Goal: Task Accomplishment & Management: Use online tool/utility

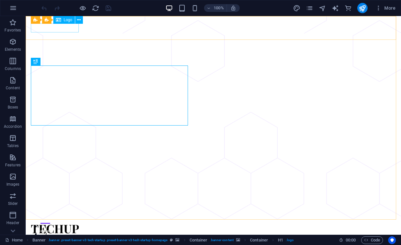
click at [59, 20] on icon at bounding box center [58, 20] width 5 height 8
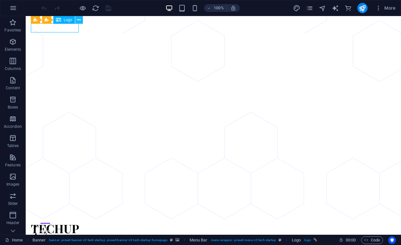
click at [79, 20] on icon at bounding box center [79, 20] width 4 height 7
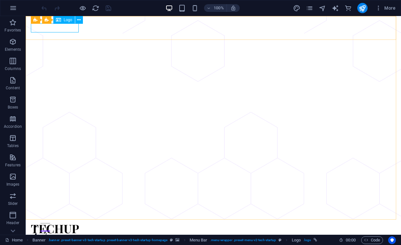
click at [60, 20] on icon at bounding box center [58, 20] width 5 height 8
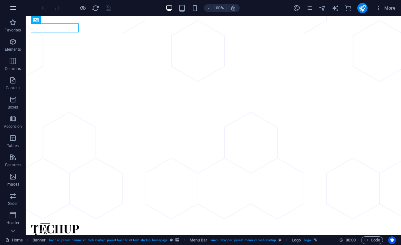
click at [11, 5] on icon "button" at bounding box center [13, 8] width 8 height 8
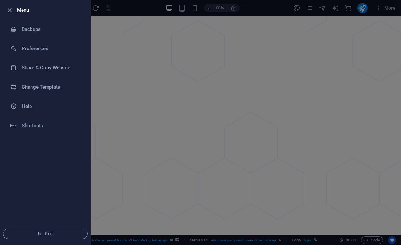
click at [124, 45] on div at bounding box center [200, 122] width 401 height 245
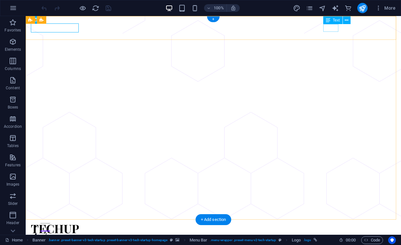
click at [335, 245] on div "Log In" at bounding box center [208, 249] width 355 height 8
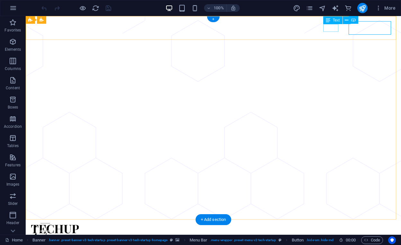
click at [328, 245] on div "Log In" at bounding box center [208, 249] width 355 height 8
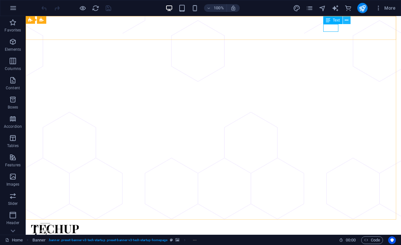
click at [344, 19] on button at bounding box center [347, 20] width 8 height 8
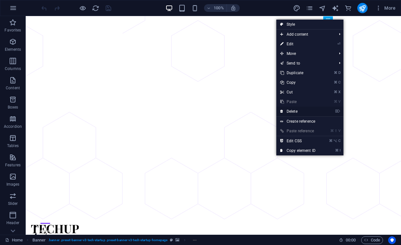
click at [307, 111] on link "⌦ Delete" at bounding box center [298, 112] width 43 height 10
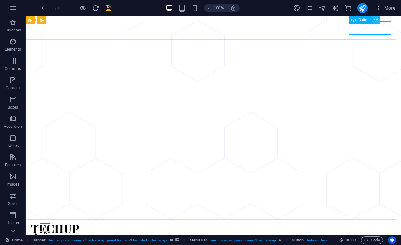
click at [377, 20] on icon at bounding box center [377, 20] width 4 height 7
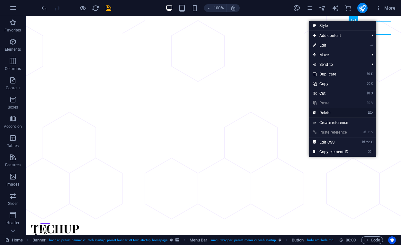
click at [339, 113] on link "⌦ Delete" at bounding box center [330, 113] width 43 height 10
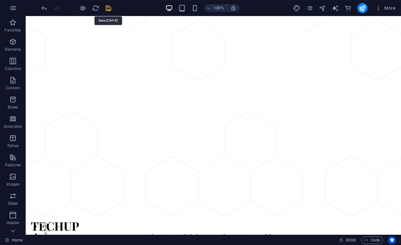
click at [109, 9] on icon "save" at bounding box center [108, 8] width 7 height 7
click at [380, 8] on icon "button" at bounding box center [379, 8] width 6 height 6
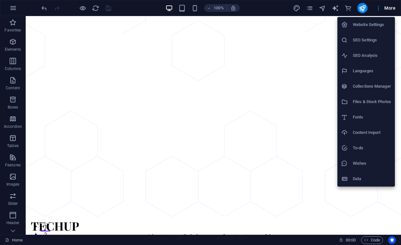
click at [37, 35] on div at bounding box center [200, 122] width 401 height 245
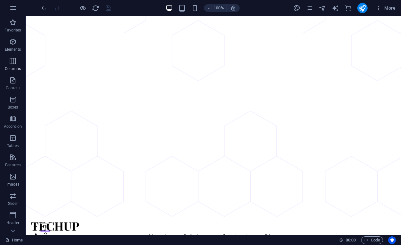
click at [18, 71] on div "Favorites Elements Columns Content Boxes Accordion Tables Features Images Slide…" at bounding box center [13, 170] width 26 height 309
click at [13, 83] on icon "button" at bounding box center [13, 81] width 8 height 8
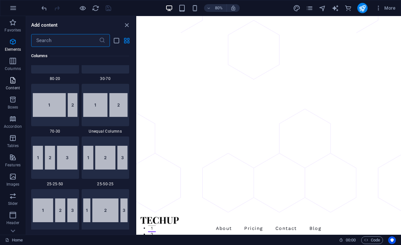
scroll to position [1125, 0]
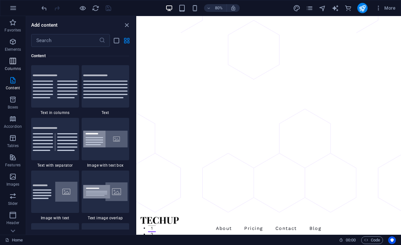
click at [7, 66] on span "Columns" at bounding box center [13, 64] width 26 height 15
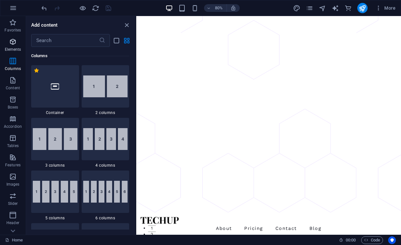
click at [12, 43] on icon "button" at bounding box center [13, 42] width 8 height 8
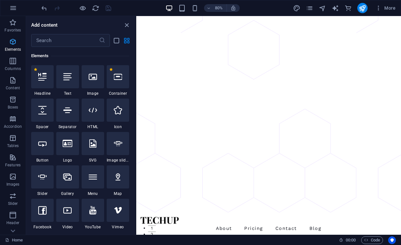
scroll to position [69, 0]
click at [92, 77] on icon at bounding box center [93, 77] width 8 height 8
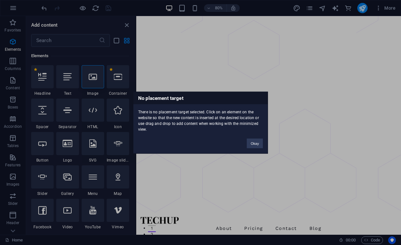
click at [237, 142] on div "No placement target There is no placement target selected. Click on an element …" at bounding box center [200, 123] width 135 height 62
click at [253, 145] on button "Okay" at bounding box center [255, 144] width 16 height 10
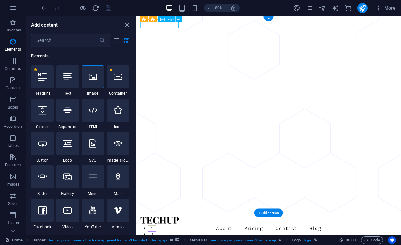
click at [95, 79] on icon at bounding box center [93, 77] width 8 height 8
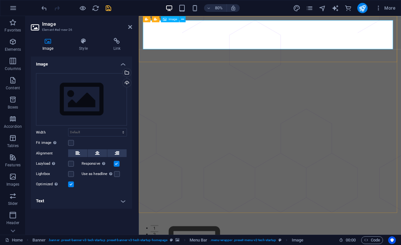
click at [174, 21] on span "Image" at bounding box center [173, 19] width 9 height 3
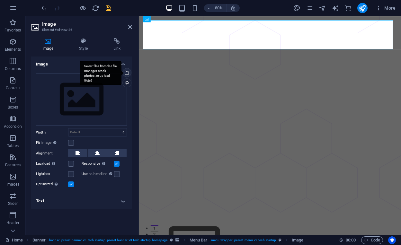
click at [122, 71] on div "Select files from the file manager, stock photos, or upload file(s)" at bounding box center [101, 73] width 42 height 24
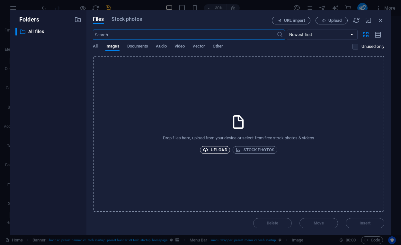
click at [212, 149] on span "Upload" at bounding box center [215, 150] width 24 height 8
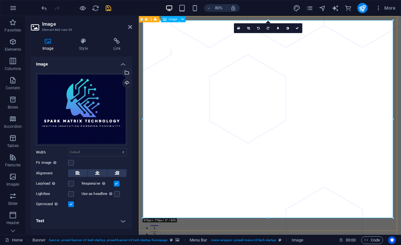
drag, startPoint x: 530, startPoint y: 234, endPoint x: 417, endPoint y: 245, distance: 114.4
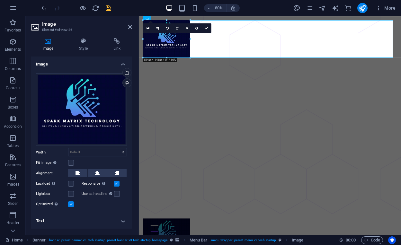
click at [137, 41] on div "Image Style Link Image Drag files here, click to choose files or select files f…" at bounding box center [82, 134] width 112 height 202
type input "184"
select select "px"
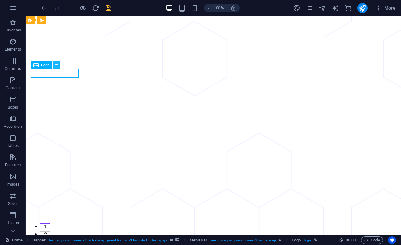
click at [56, 66] on icon at bounding box center [57, 65] width 4 height 7
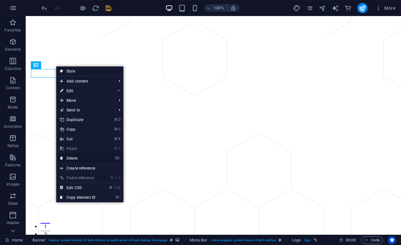
click at [82, 158] on link "⌦ Delete" at bounding box center [77, 159] width 43 height 10
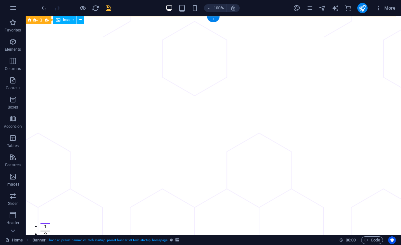
drag, startPoint x: 67, startPoint y: 46, endPoint x: 67, endPoint y: 58, distance: 11.6
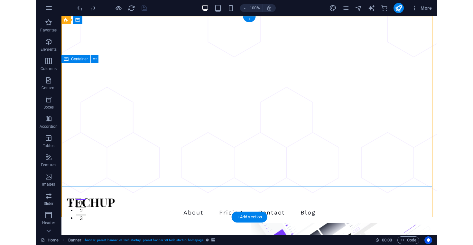
scroll to position [0, 0]
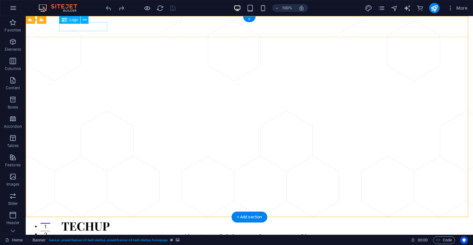
click at [87, 223] on div at bounding box center [249, 227] width 376 height 9
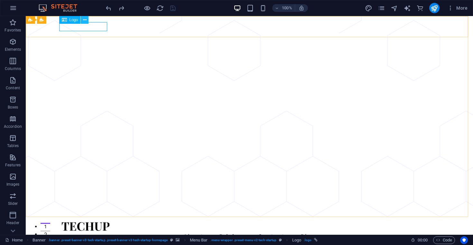
click at [85, 21] on icon at bounding box center [85, 20] width 4 height 7
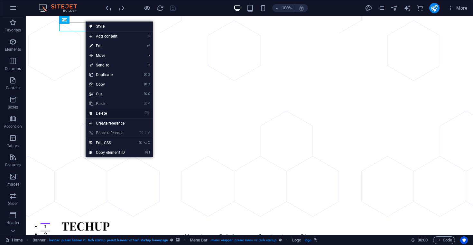
click at [108, 116] on link "⌦ Delete" at bounding box center [107, 114] width 43 height 10
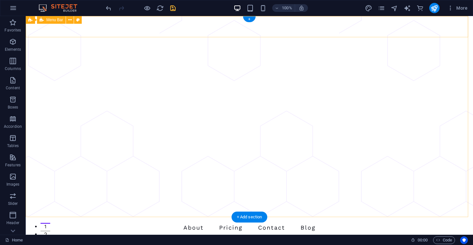
click at [51, 217] on div "About Pricing Contact Blog Menu" at bounding box center [249, 227] width 447 height 21
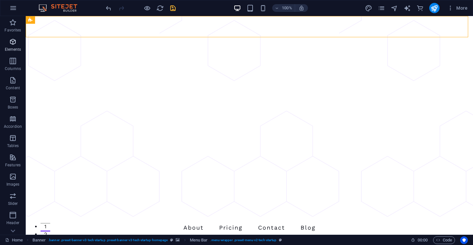
click at [12, 47] on p "Elements" at bounding box center [13, 49] width 16 height 5
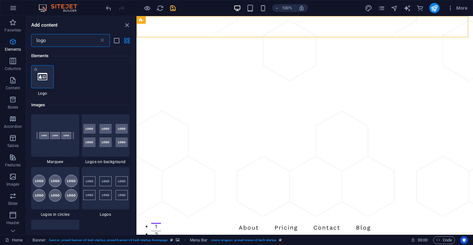
type input "logo"
click at [45, 83] on div at bounding box center [42, 76] width 23 height 23
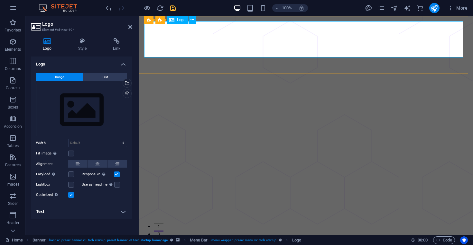
click at [93, 162] on button at bounding box center [97, 164] width 19 height 8
click at [81, 164] on button at bounding box center [77, 164] width 19 height 8
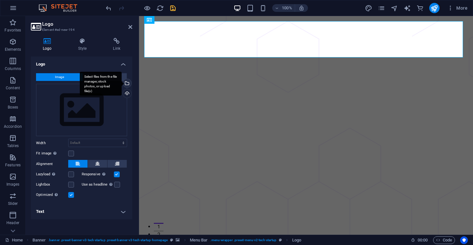
click at [127, 82] on div "Select files from the file manager, stock photos, or upload file(s)" at bounding box center [127, 84] width 10 height 10
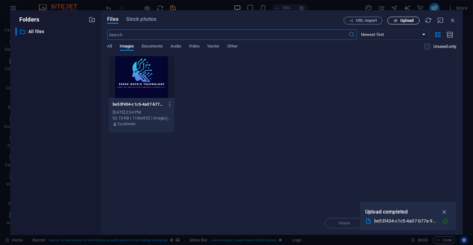
click at [401, 22] on span "Upload" at bounding box center [406, 21] width 13 height 4
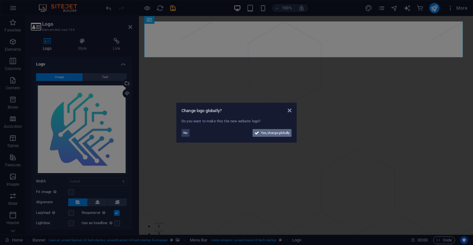
click at [271, 135] on span "Yes, change globally" at bounding box center [275, 133] width 29 height 8
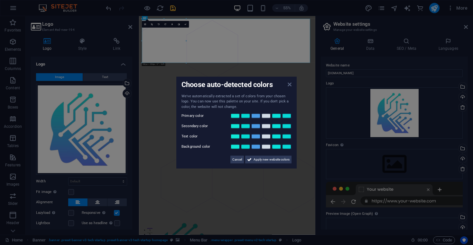
click at [288, 84] on icon at bounding box center [290, 84] width 4 height 5
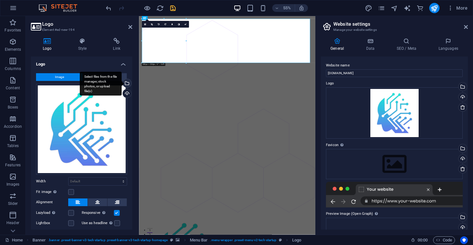
click at [127, 82] on div "Select files from the file manager, stock photos, or upload file(s)" at bounding box center [127, 84] width 10 height 10
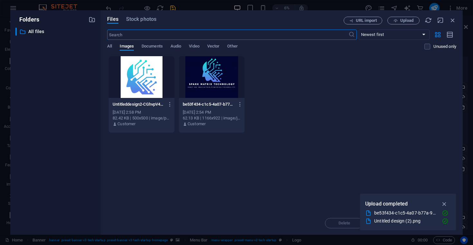
drag, startPoint x: 133, startPoint y: 80, endPoint x: 152, endPoint y: 81, distance: 18.7
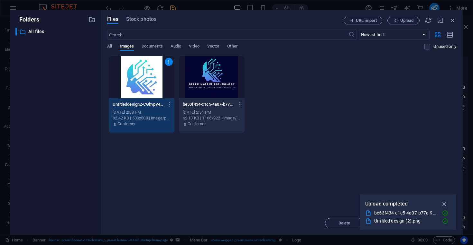
click at [185, 79] on div at bounding box center [212, 77] width 66 height 42
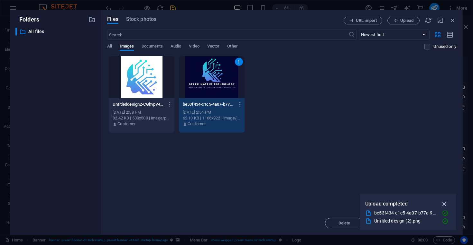
click at [401, 202] on icon "button" at bounding box center [444, 204] width 7 height 7
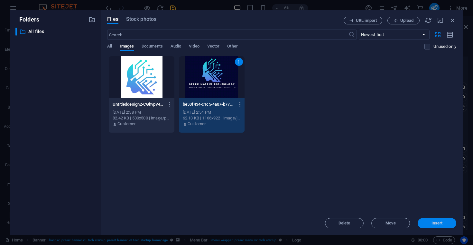
click at [401, 224] on span "Insert" at bounding box center [436, 224] width 33 height 4
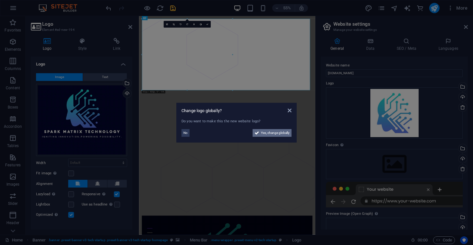
click at [272, 132] on span "Yes, change globally" at bounding box center [275, 133] width 29 height 8
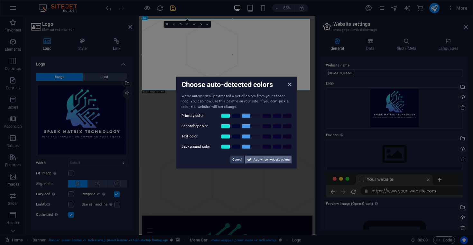
click at [262, 161] on span "Apply new website colors" at bounding box center [271, 160] width 36 height 8
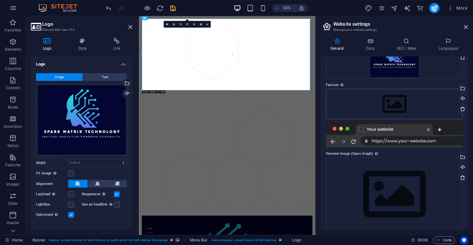
scroll to position [57, 0]
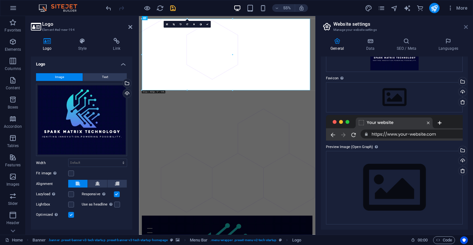
click at [401, 27] on icon at bounding box center [466, 26] width 4 height 5
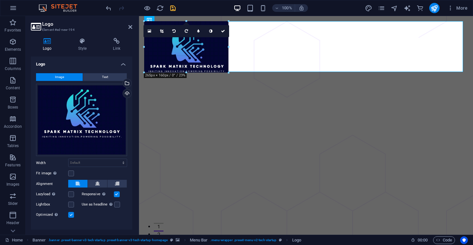
drag, startPoint x: 308, startPoint y: 152, endPoint x: 155, endPoint y: 72, distance: 172.5
type input "262"
select select "px"
